Goal: Information Seeking & Learning: Compare options

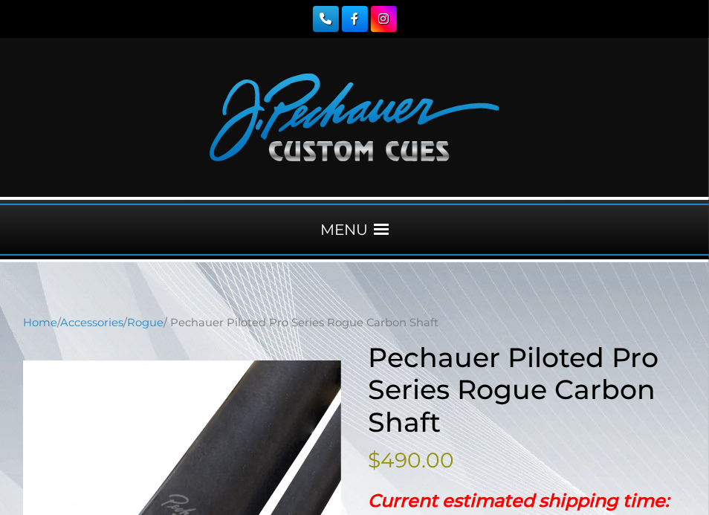
click at [349, 205] on div "MENU" at bounding box center [354, 230] width 709 height 52
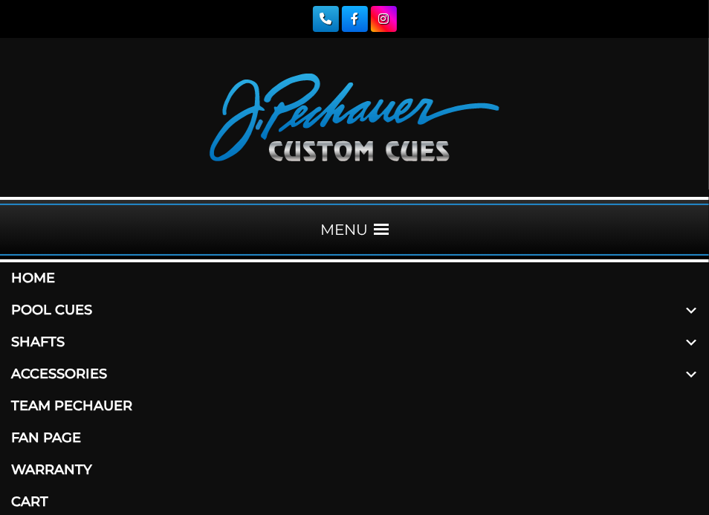
click at [80, 305] on link "Pool Cues" at bounding box center [354, 310] width 709 height 32
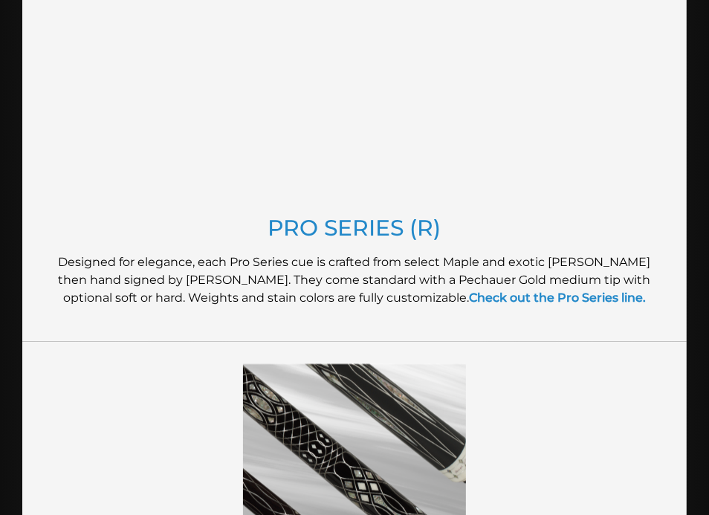
scroll to position [1734, 0]
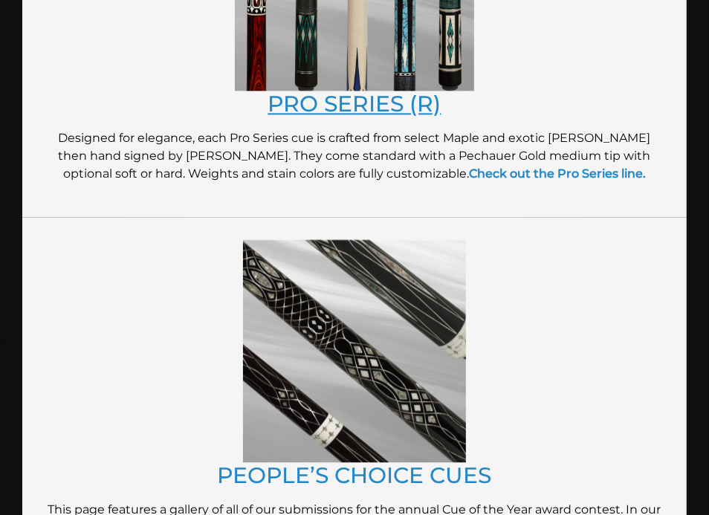
click at [325, 94] on link "PRO SERIES (R)" at bounding box center [354, 103] width 173 height 27
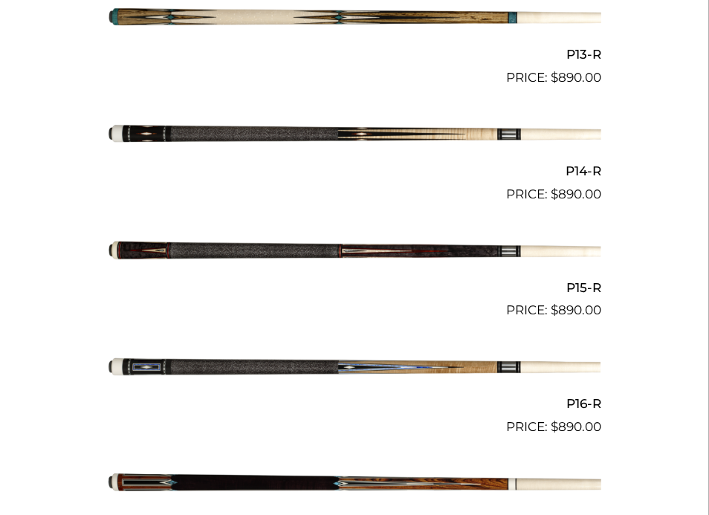
scroll to position [2104, 0]
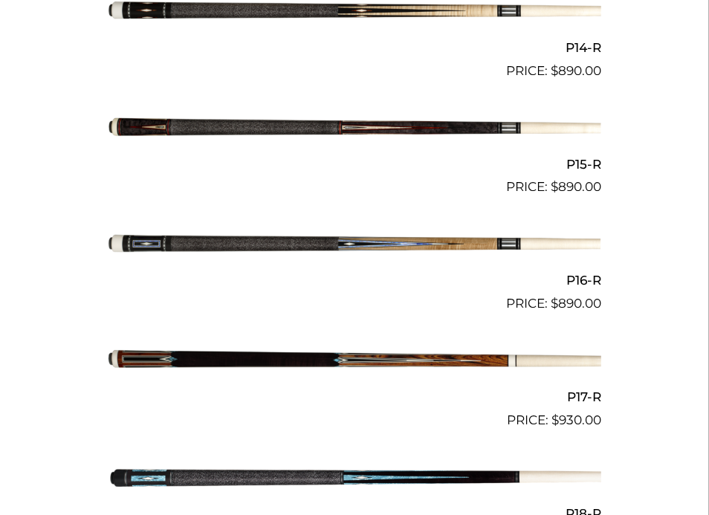
click at [300, 132] on img at bounding box center [354, 128] width 493 height 82
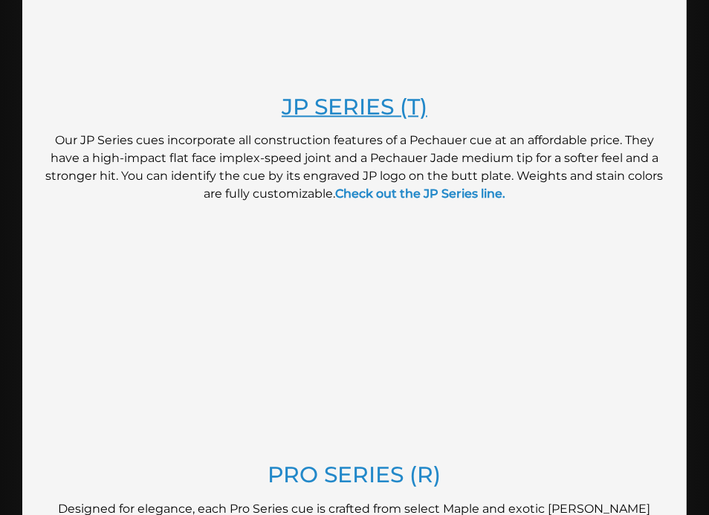
scroll to position [1238, 0]
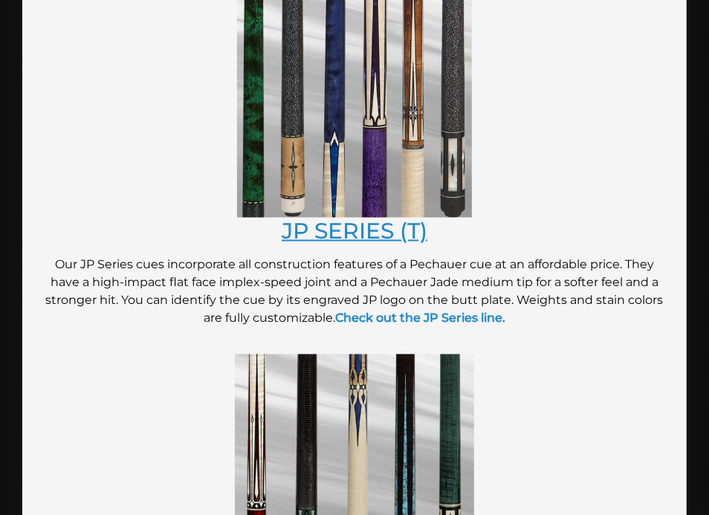
click at [357, 228] on link "JP SERIES (T)" at bounding box center [355, 230] width 146 height 27
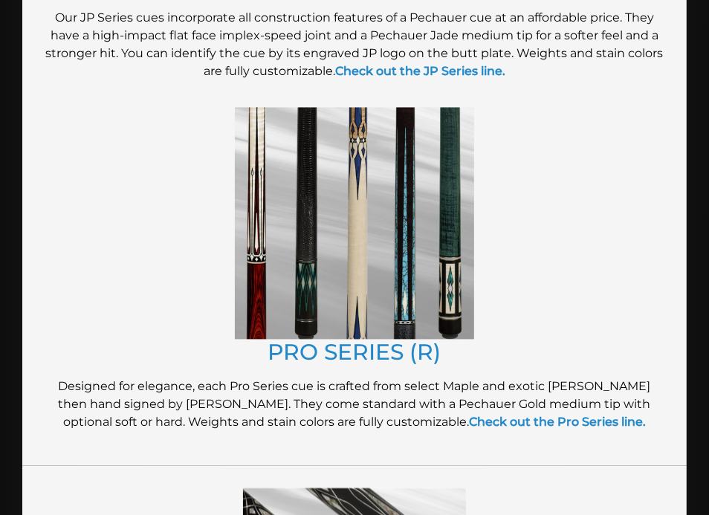
scroll to position [1609, 0]
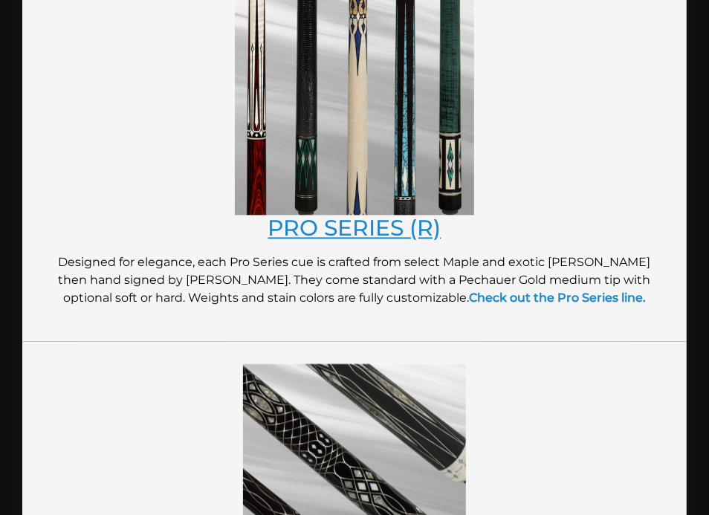
click at [352, 226] on link "PRO SERIES (R)" at bounding box center [354, 227] width 173 height 27
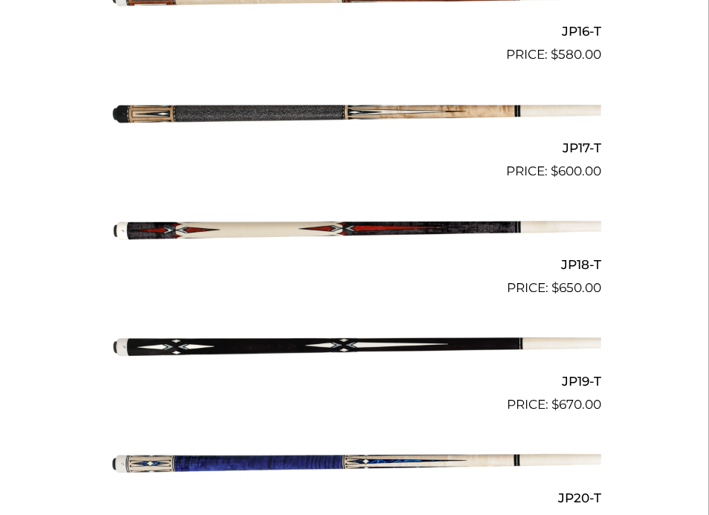
scroll to position [2601, 0]
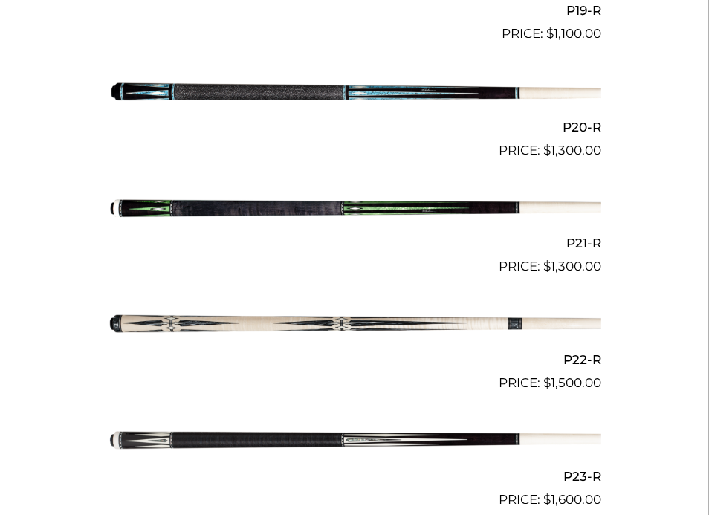
scroll to position [2848, 0]
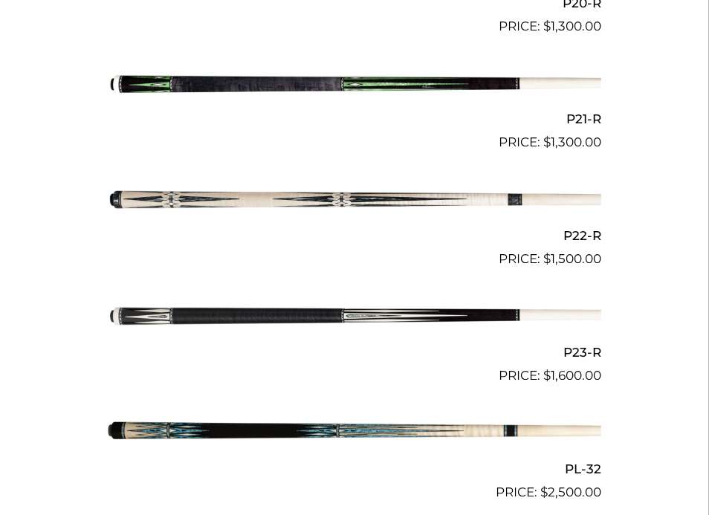
click at [381, 78] on img at bounding box center [354, 83] width 493 height 82
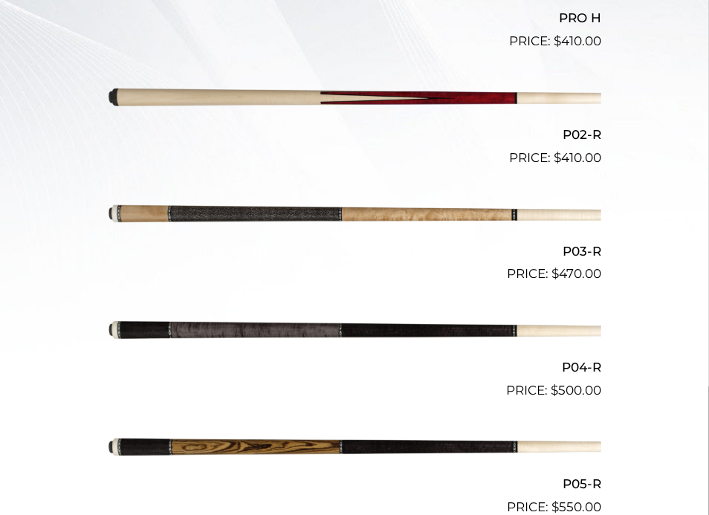
scroll to position [743, 0]
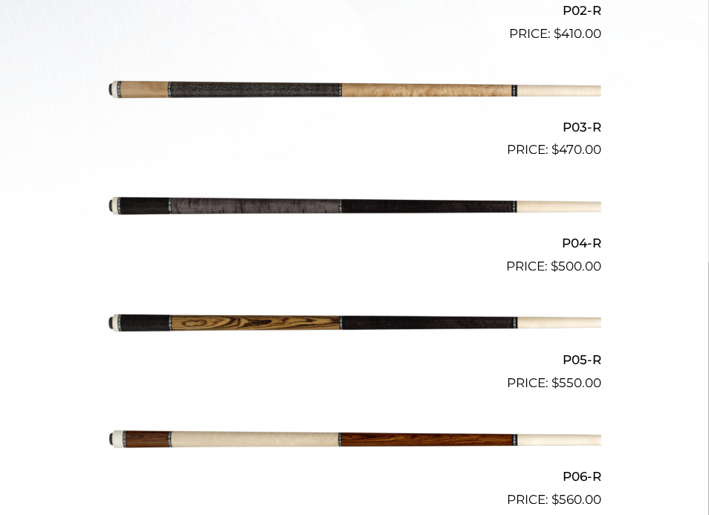
click at [385, 205] on img at bounding box center [354, 207] width 493 height 82
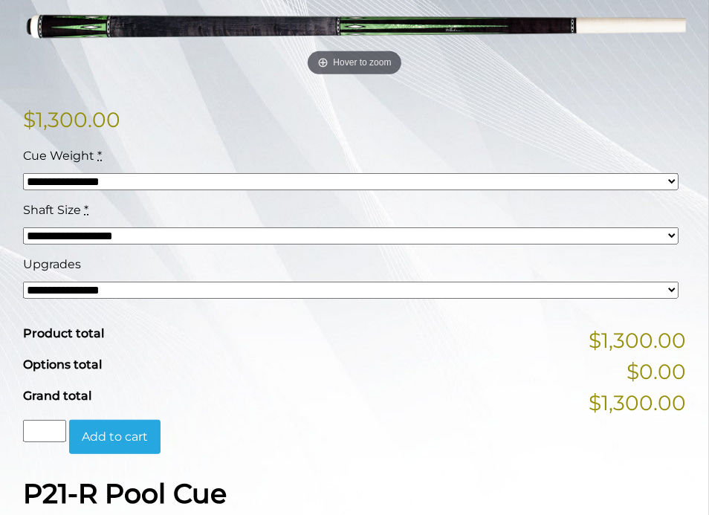
scroll to position [124, 0]
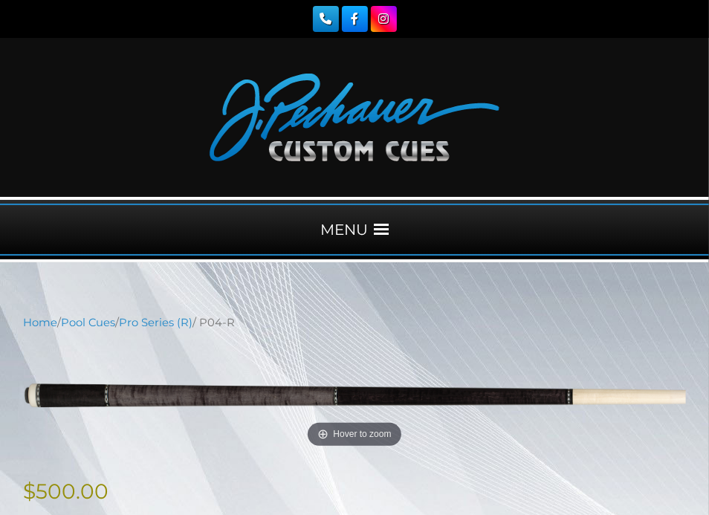
scroll to position [124, 0]
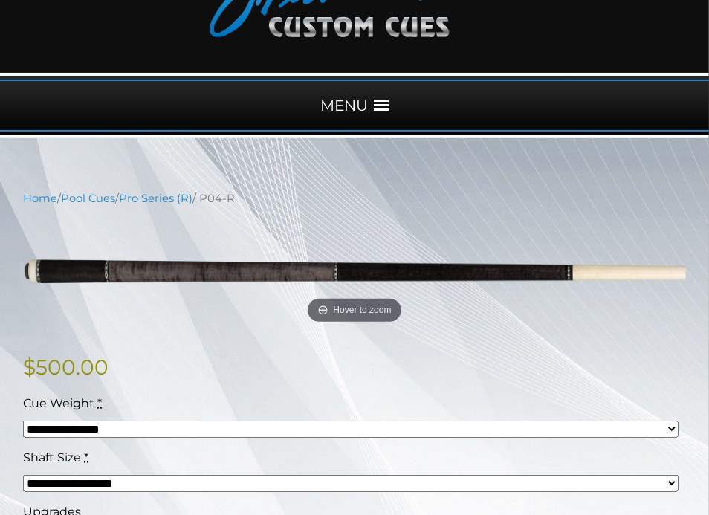
click at [329, 280] on img at bounding box center [354, 273] width 663 height 110
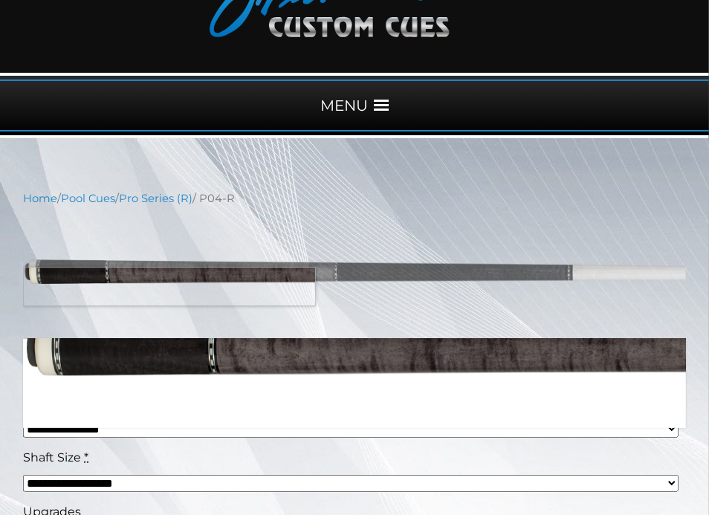
click at [85, 286] on img at bounding box center [354, 273] width 663 height 110
